Goal: Obtain resource: Download file/media

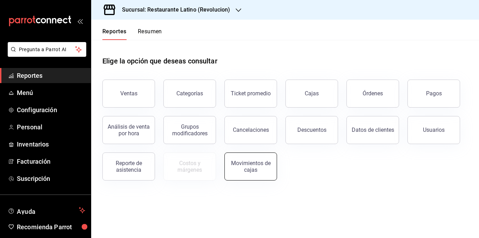
click at [244, 160] on div "Movimientos de cajas" at bounding box center [250, 166] width 43 height 13
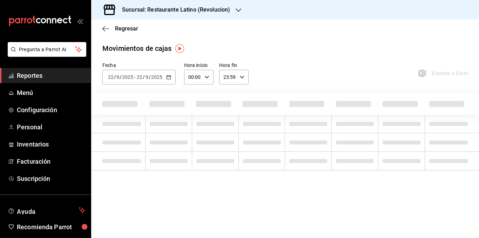
click at [190, 8] on h3 "Sucursal: Restaurante Latino (Revolucion)" at bounding box center [173, 10] width 114 height 8
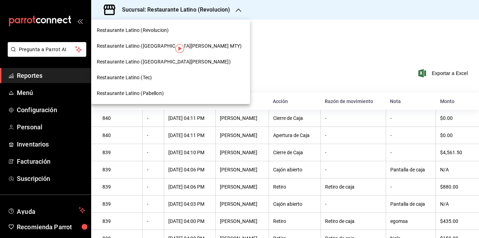
click at [165, 60] on span "Restaurante Latino ([GEOGRAPHIC_DATA][PERSON_NAME])" at bounding box center [164, 61] width 134 height 7
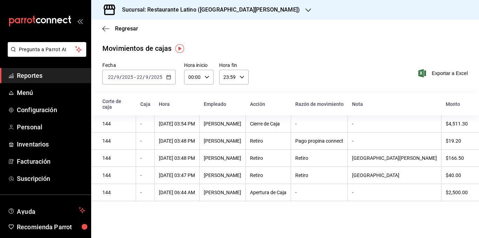
click at [170, 78] on \(Stroke\) "button" at bounding box center [169, 77] width 4 height 4
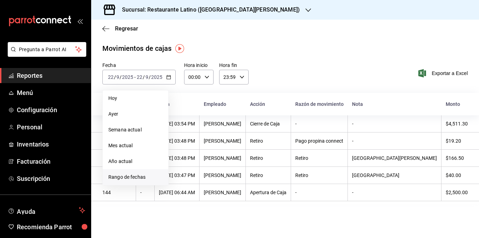
click at [137, 176] on span "Rango de fechas" at bounding box center [135, 177] width 54 height 7
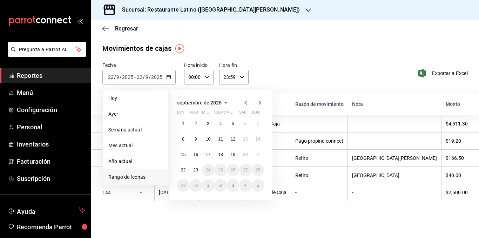
click at [245, 103] on icon "button" at bounding box center [245, 103] width 2 height 4
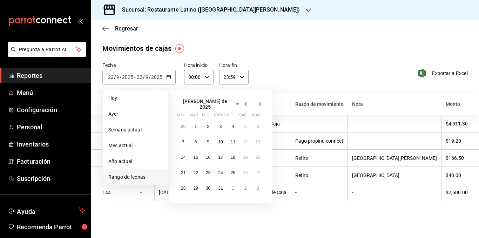
click at [245, 103] on icon "button" at bounding box center [245, 104] width 2 height 4
click at [245, 103] on icon "button" at bounding box center [245, 103] width 2 height 4
click at [196, 122] on abbr "1" at bounding box center [196, 123] width 2 height 5
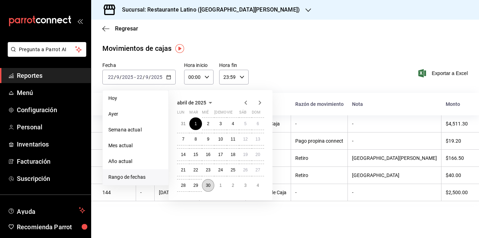
click at [207, 182] on button "30" at bounding box center [208, 185] width 12 height 13
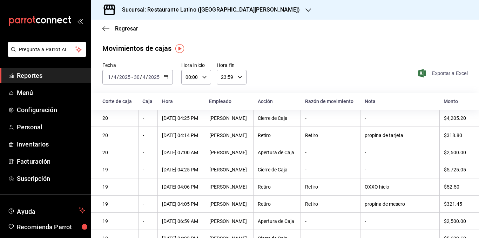
click at [454, 71] on span "Exportar a Excel" at bounding box center [444, 73] width 48 height 8
click at [166, 78] on icon "button" at bounding box center [165, 77] width 5 height 5
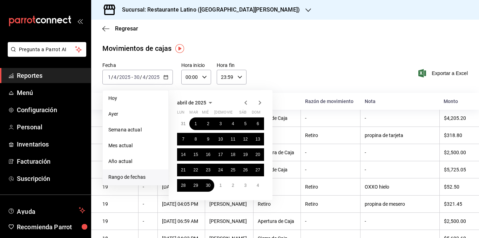
click at [261, 102] on icon "button" at bounding box center [260, 103] width 8 height 8
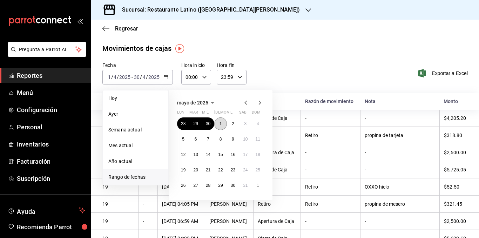
click at [219, 122] on button "1" at bounding box center [220, 124] width 12 height 13
click at [245, 182] on button "31" at bounding box center [245, 185] width 12 height 13
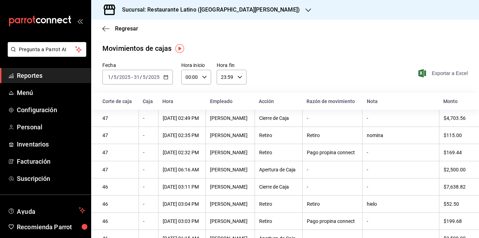
click at [431, 73] on span "Exportar a Excel" at bounding box center [444, 73] width 48 height 8
click at [165, 78] on icon "button" at bounding box center [165, 77] width 5 height 5
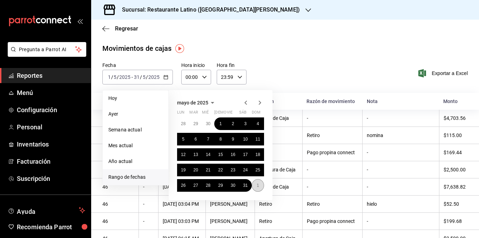
click at [258, 187] on abbr "1" at bounding box center [258, 185] width 2 height 5
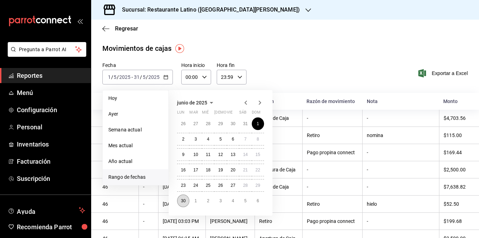
click at [182, 198] on button "30" at bounding box center [183, 201] width 12 height 13
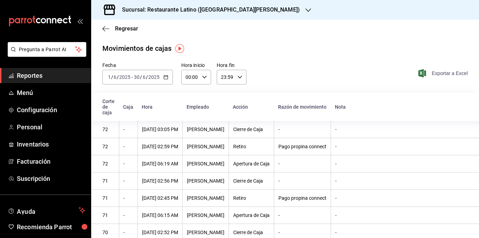
click at [442, 72] on span "Exportar a Excel" at bounding box center [444, 73] width 48 height 8
click at [166, 75] on icon "button" at bounding box center [165, 77] width 5 height 5
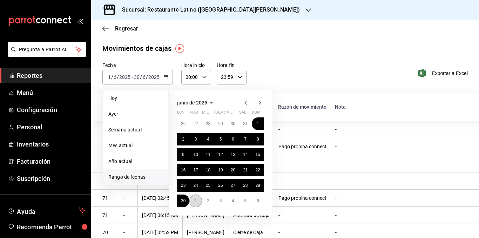
click at [197, 198] on button "1" at bounding box center [195, 201] width 12 height 13
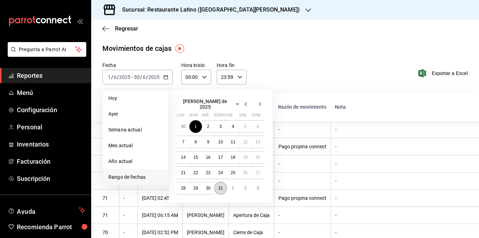
click at [219, 186] on abbr "31" at bounding box center [220, 188] width 5 height 5
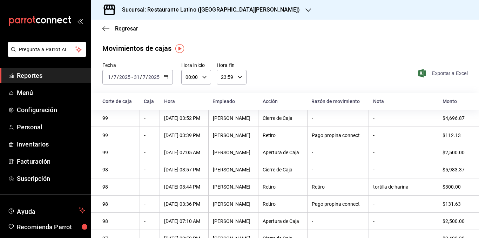
click at [441, 72] on span "Exportar a Excel" at bounding box center [444, 73] width 48 height 8
click at [165, 79] on \(Stroke\) "button" at bounding box center [166, 77] width 4 height 4
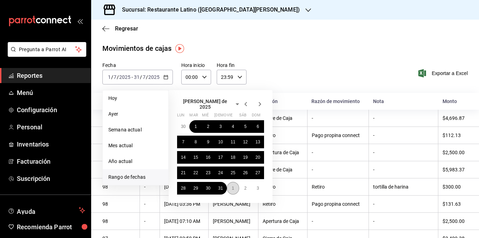
click at [231, 185] on button "1" at bounding box center [233, 188] width 12 height 13
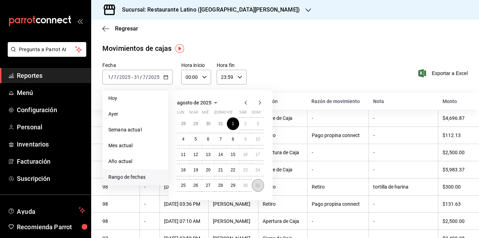
click at [254, 184] on button "31" at bounding box center [258, 185] width 12 height 13
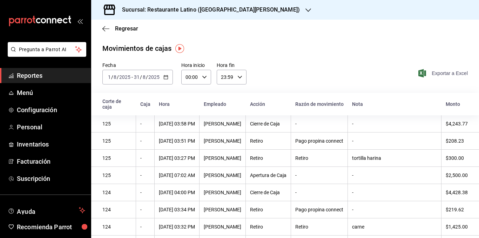
click at [440, 72] on span "Exportar a Excel" at bounding box center [444, 73] width 48 height 8
